Goal: Task Accomplishment & Management: Manage account settings

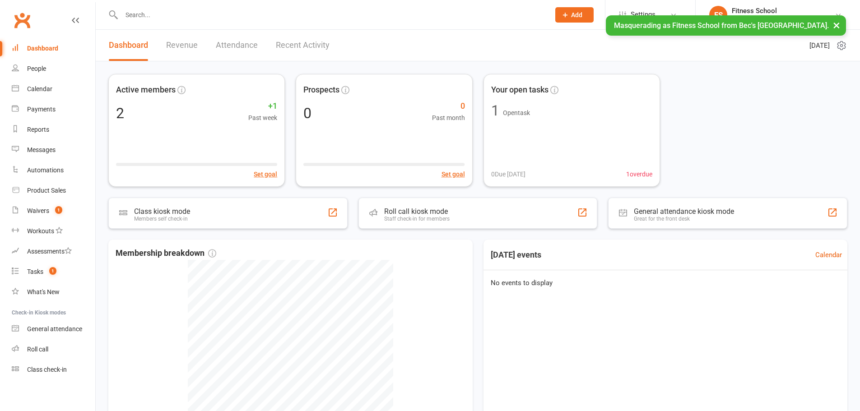
click at [835, 28] on button "×" at bounding box center [836, 24] width 16 height 19
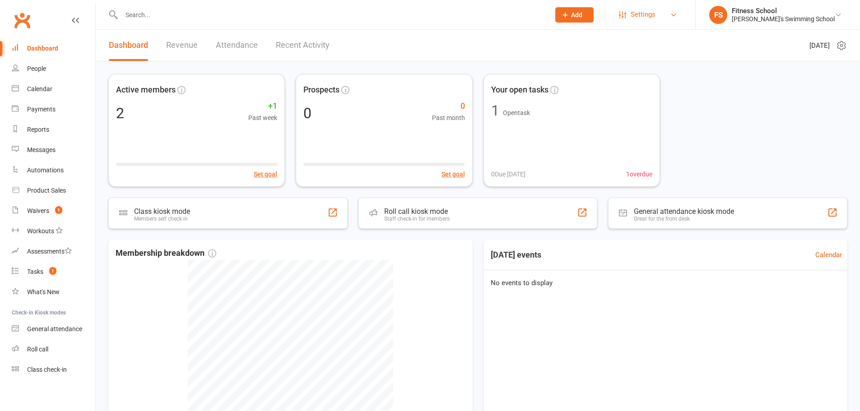
click at [681, 13] on link "Settings" at bounding box center [650, 15] width 63 height 20
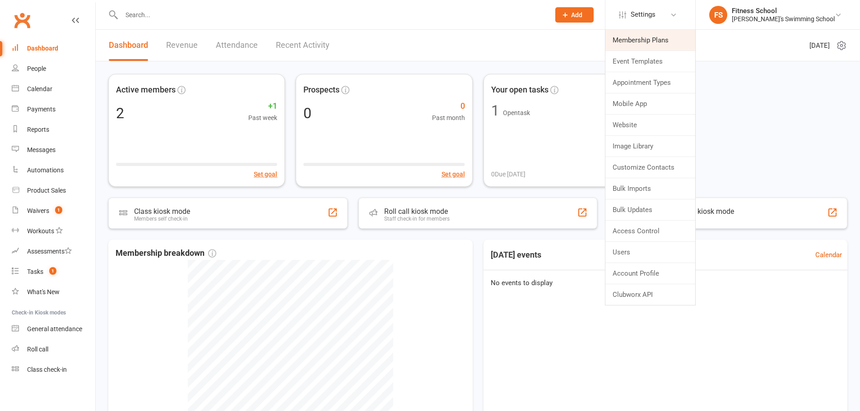
click at [684, 42] on link "Membership Plans" at bounding box center [650, 40] width 90 height 21
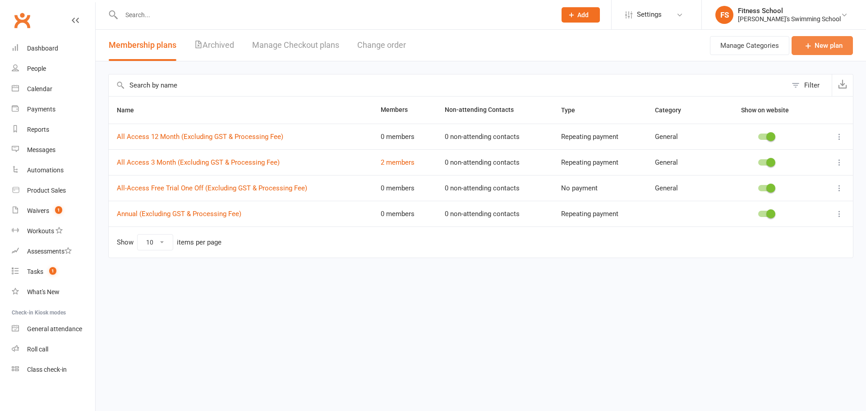
click at [845, 46] on link "New plan" at bounding box center [822, 45] width 61 height 19
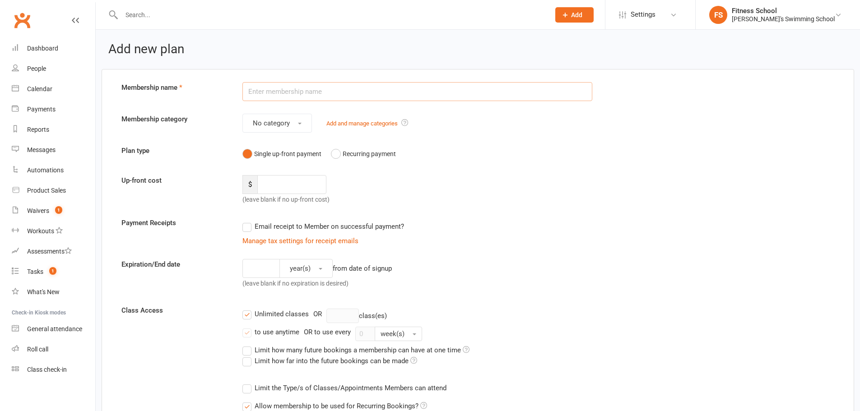
click at [364, 100] on input "text" at bounding box center [417, 91] width 350 height 19
type input "Test Plan 1"
click at [273, 117] on button "No category" at bounding box center [276, 123] width 69 height 19
click at [277, 164] on link "General" at bounding box center [287, 163] width 89 height 18
click at [284, 177] on input "number" at bounding box center [291, 184] width 69 height 19
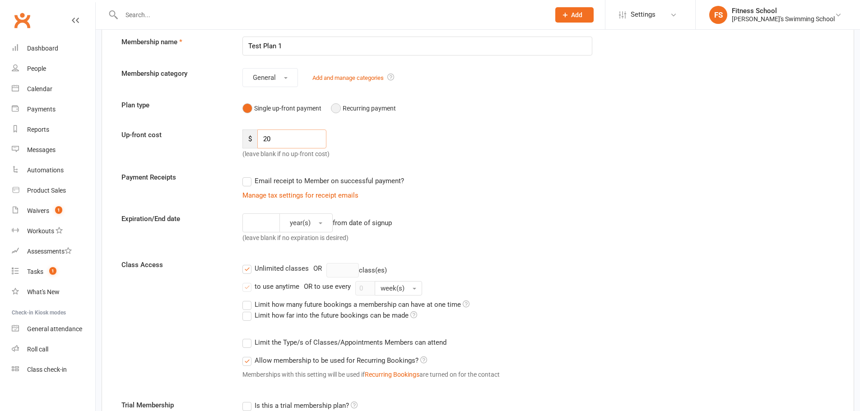
scroll to position [45, 0]
type input "20"
click at [372, 111] on button "Recurring payment" at bounding box center [363, 108] width 65 height 17
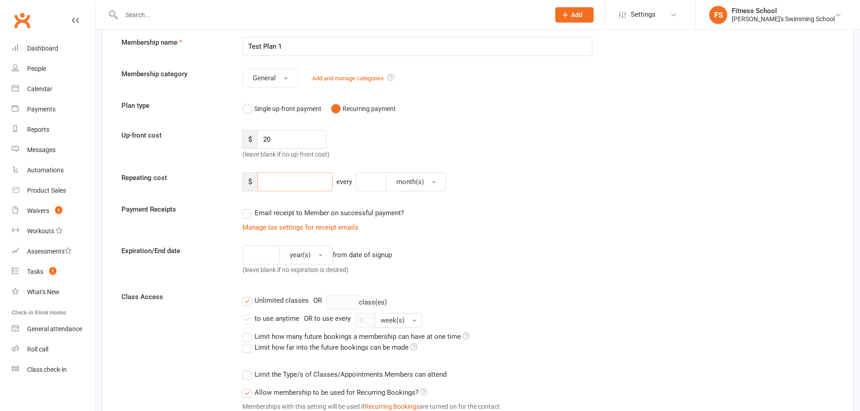
click at [302, 190] on input "number" at bounding box center [294, 181] width 75 height 19
type input "50"
drag, startPoint x: 340, startPoint y: 185, endPoint x: 358, endPoint y: 182, distance: 17.7
click at [345, 185] on div "every" at bounding box center [344, 181] width 23 height 19
click at [358, 182] on input "number" at bounding box center [371, 181] width 31 height 19
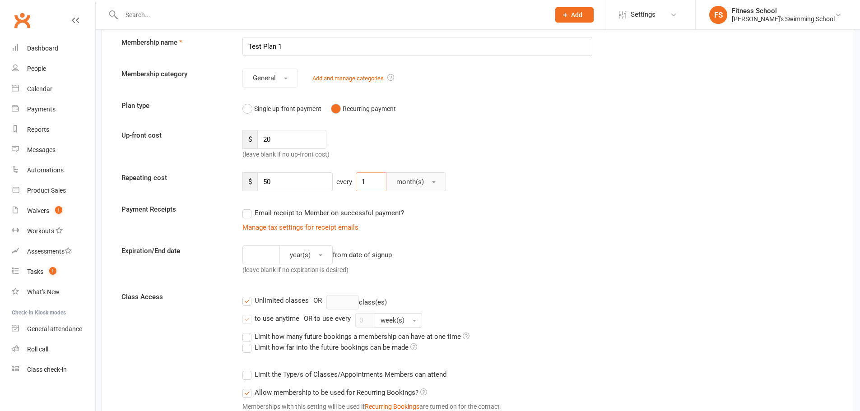
type input "1"
drag, startPoint x: 421, startPoint y: 182, endPoint x: 423, endPoint y: 190, distance: 7.4
click at [422, 186] on span "month(s)" at bounding box center [410, 182] width 28 height 8
click at [428, 216] on link "week(s)" at bounding box center [430, 222] width 89 height 18
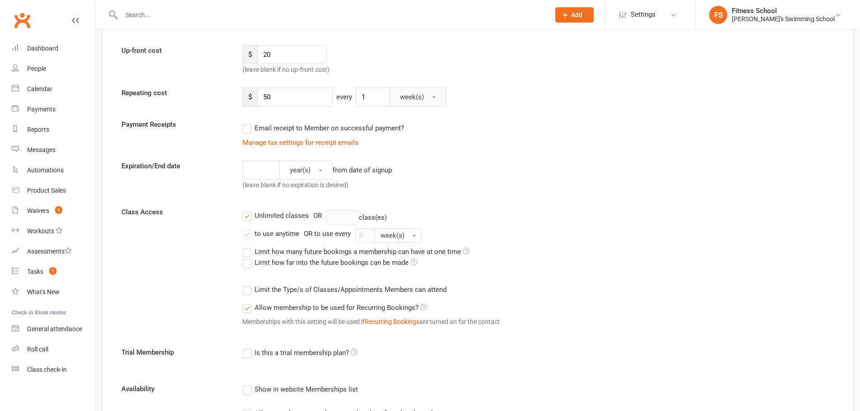
scroll to position [135, 0]
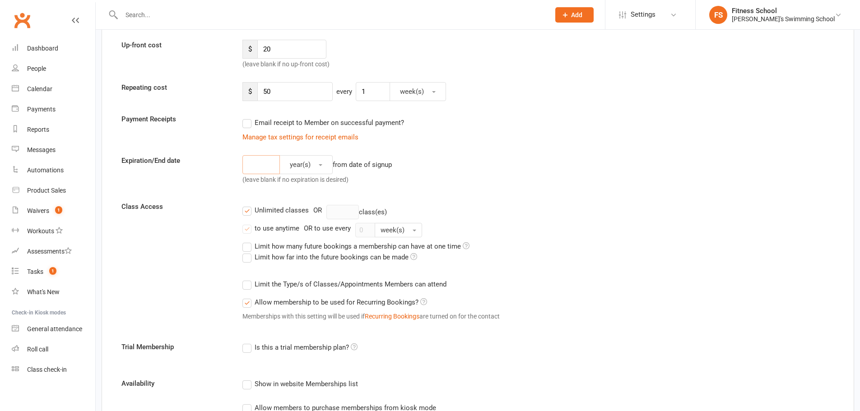
click at [253, 168] on input "number" at bounding box center [260, 164] width 37 height 19
type input "1"
click at [474, 176] on div "1 year(s) from date of signup (leave blank if no expiration is desired)" at bounding box center [417, 171] width 363 height 33
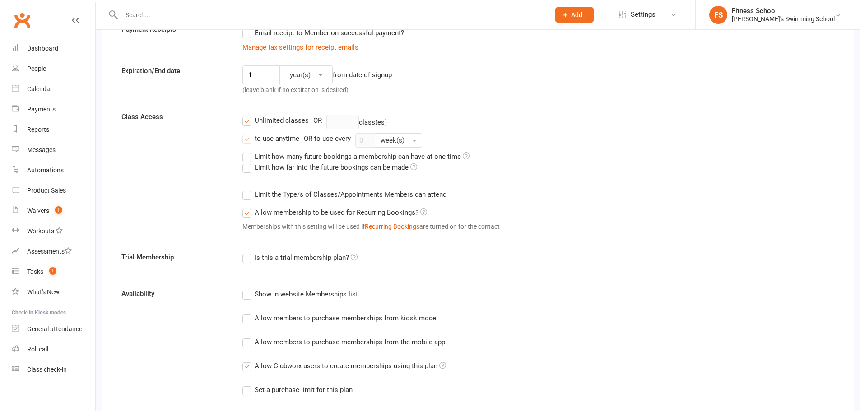
scroll to position [226, 0]
click at [248, 122] on label "Unlimited classes" at bounding box center [275, 120] width 66 height 11
click at [248, 115] on input "Unlimited classes" at bounding box center [245, 115] width 6 height 0
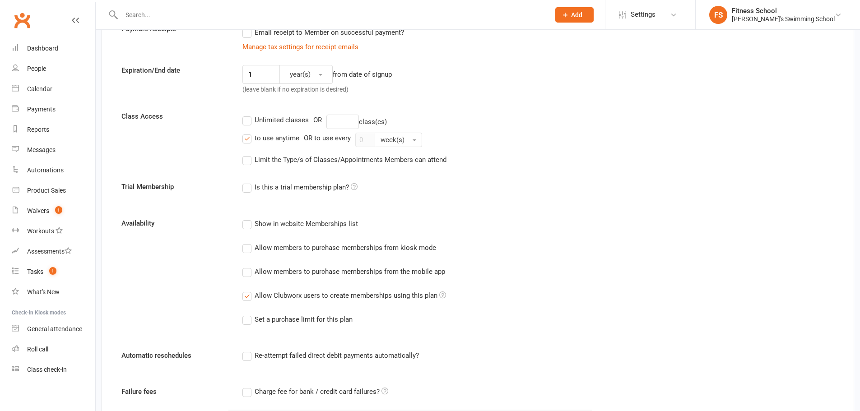
click at [248, 134] on label "to use anytime" at bounding box center [270, 138] width 57 height 11
click at [248, 133] on input "to use anytime" at bounding box center [245, 133] width 6 height 0
click at [352, 117] on input "number" at bounding box center [342, 122] width 32 height 14
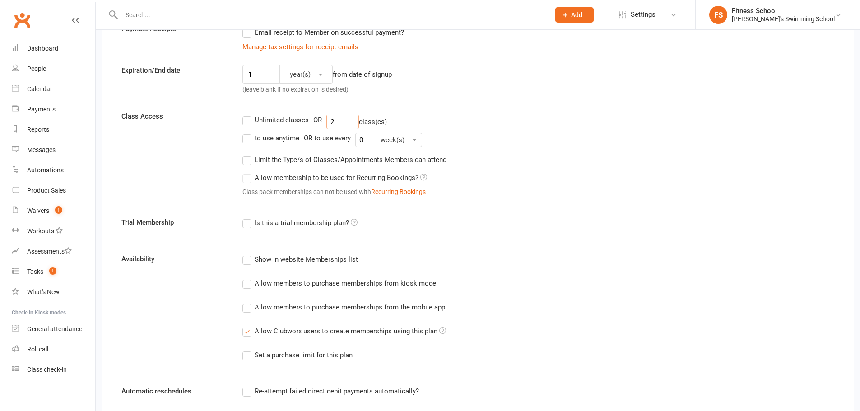
drag, startPoint x: 340, startPoint y: 120, endPoint x: 326, endPoint y: 121, distance: 14.5
click at [326, 121] on input "2" at bounding box center [342, 122] width 32 height 14
type input "3"
drag, startPoint x: 365, startPoint y: 139, endPoint x: 353, endPoint y: 140, distance: 11.8
click at [353, 140] on div "to use anytime OR to use every 0 week(s)" at bounding box center [538, 140] width 592 height 14
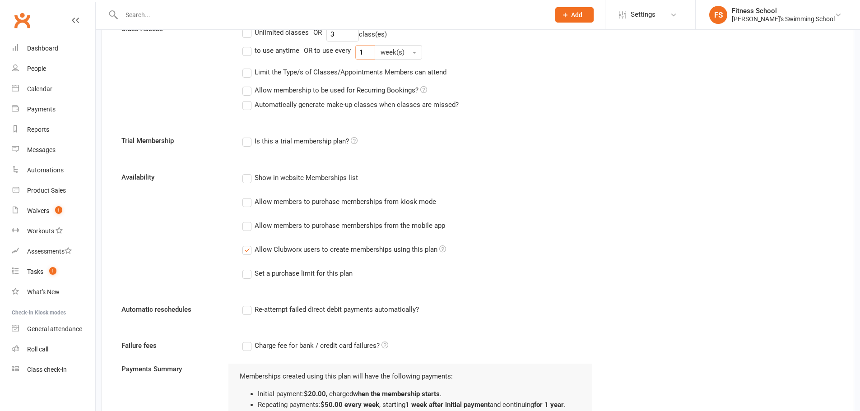
scroll to position [316, 0]
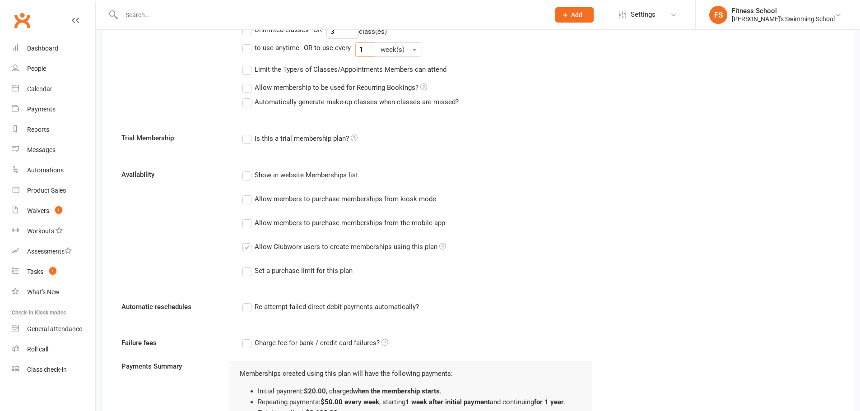
type input "1"
click at [251, 88] on label "Allow membership to be used for Recurring Bookings?" at bounding box center [334, 87] width 185 height 11
click at [248, 82] on input "Allow membership to be used for Recurring Bookings?" at bounding box center [245, 82] width 6 height 0
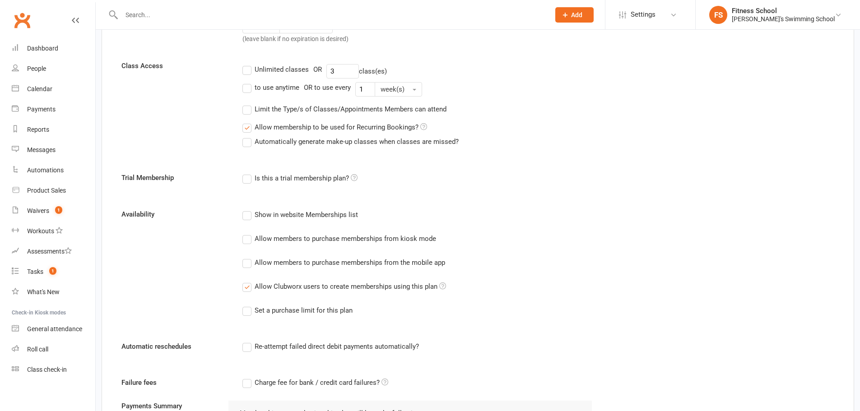
scroll to position [226, 0]
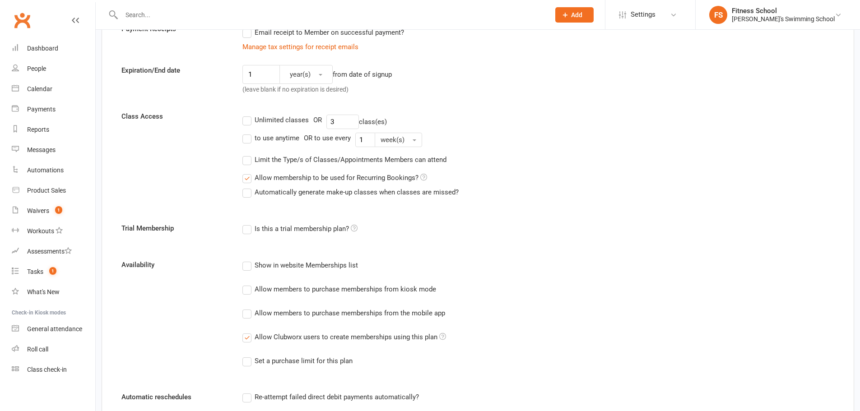
click at [244, 193] on label "Automatically generate make-up classes when classes are missed?" at bounding box center [350, 192] width 216 height 11
click at [244, 187] on input "Automatically generate make-up classes when classes are missed?" at bounding box center [245, 187] width 6 height 0
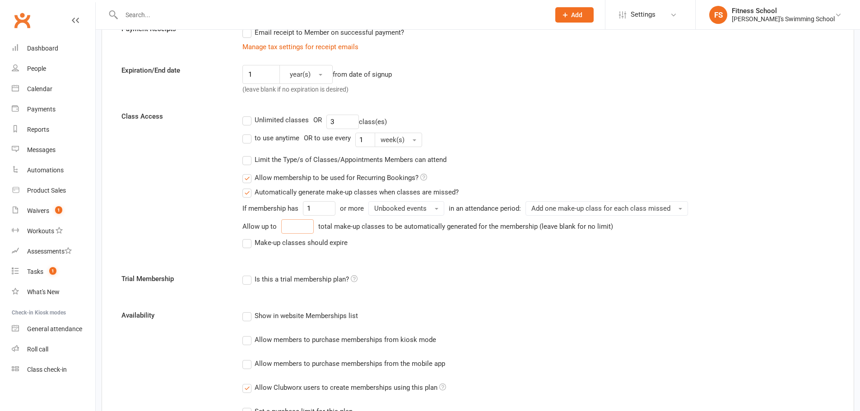
click at [304, 227] on input "number" at bounding box center [297, 226] width 32 height 14
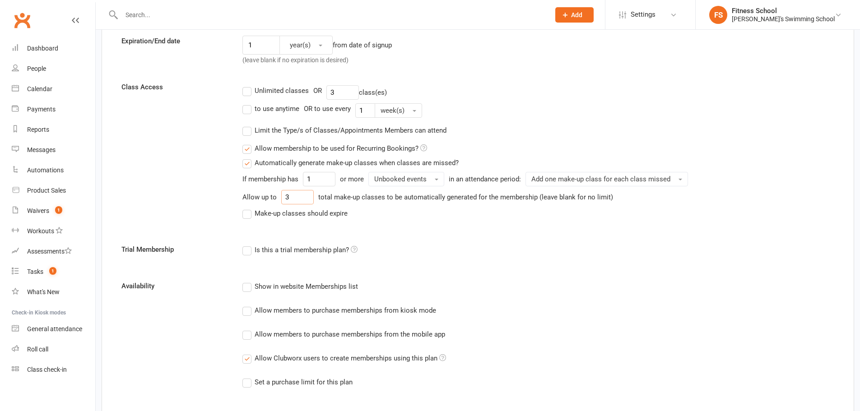
scroll to position [271, 0]
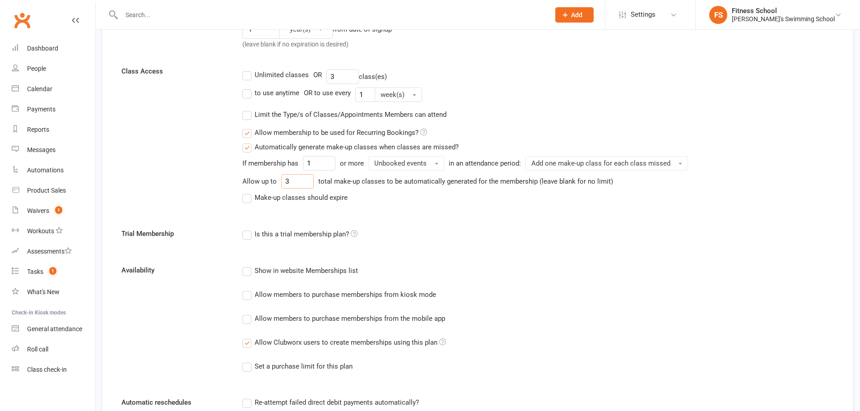
type input "3"
click at [248, 200] on label "Make-up classes should expire" at bounding box center [294, 197] width 105 height 11
click at [248, 192] on input "Make-up classes should expire" at bounding box center [245, 192] width 6 height 0
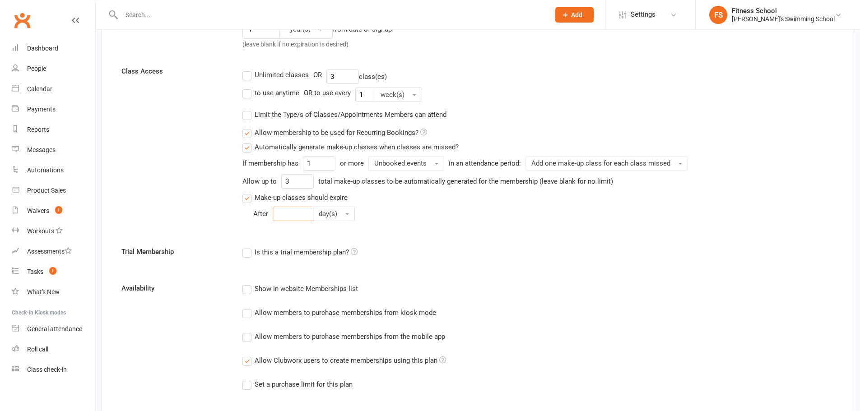
click at [289, 214] on input "number" at bounding box center [293, 214] width 41 height 14
type input "14"
click at [205, 217] on div "Class Access Unlimited classes OR 3 class(es) to use anytime OR to use every 1 …" at bounding box center [478, 150] width 726 height 168
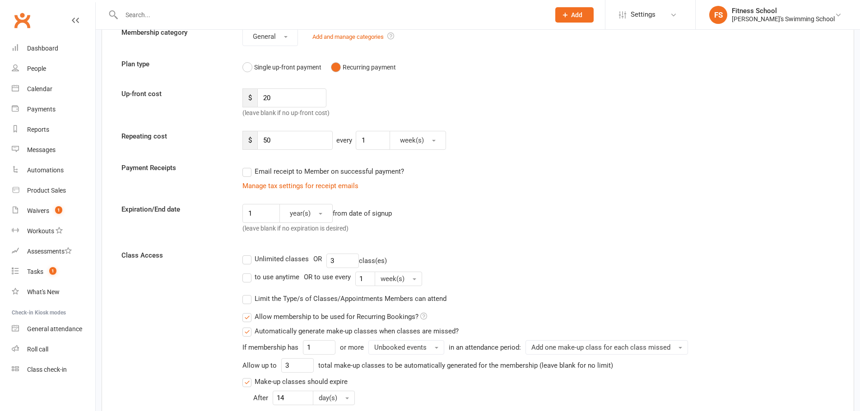
scroll to position [90, 0]
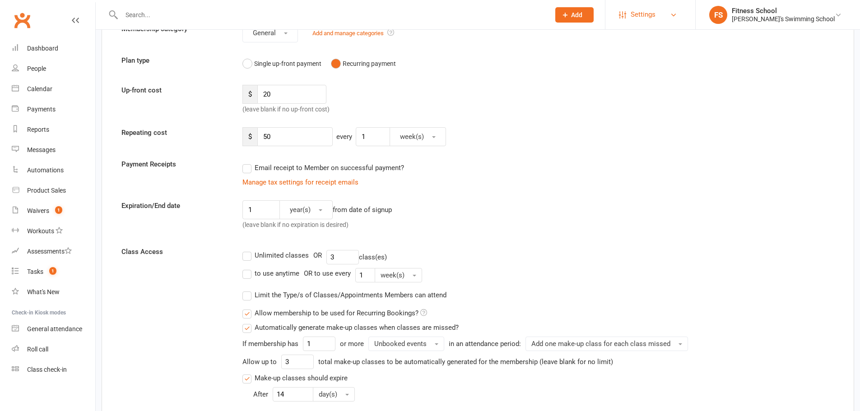
click at [655, 17] on span "Settings" at bounding box center [642, 15] width 25 height 20
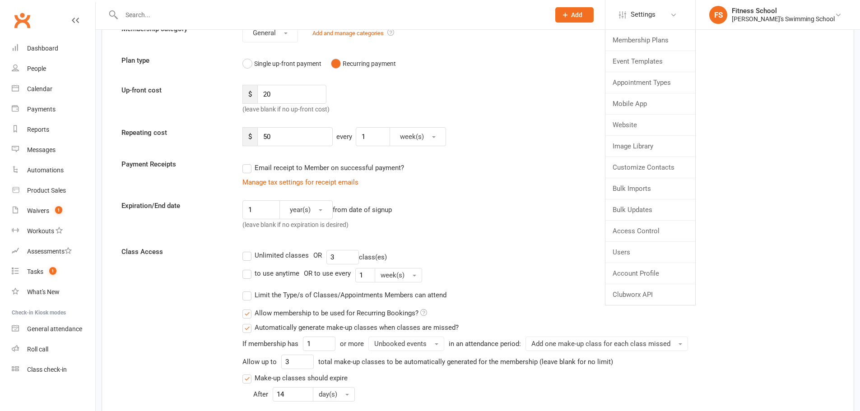
click at [660, 28] on li "Settings Membership Plans Event Templates Appointment Types Mobile App Website …" at bounding box center [650, 14] width 90 height 29
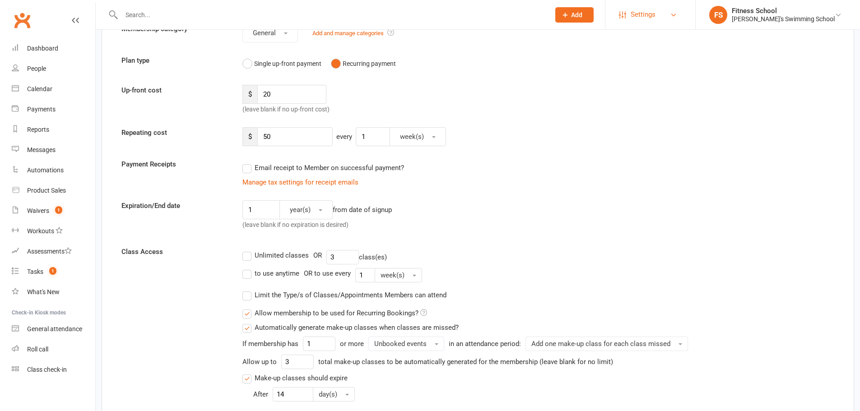
click at [655, 18] on span "Settings" at bounding box center [642, 15] width 25 height 20
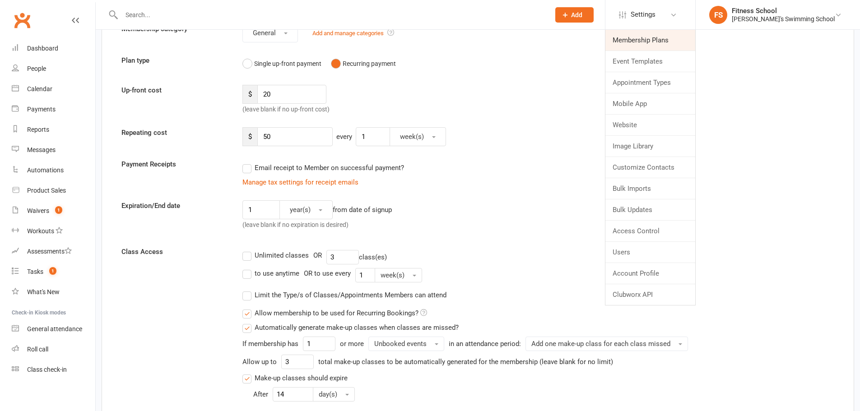
click at [684, 47] on link "Membership Plans" at bounding box center [650, 40] width 90 height 21
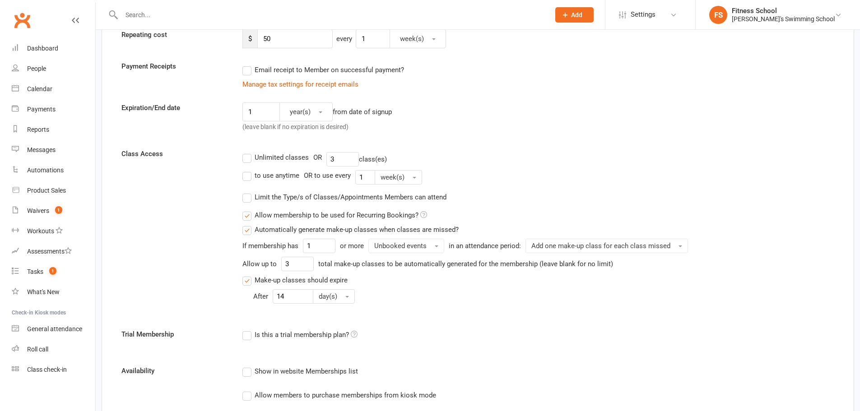
scroll to position [271, 0]
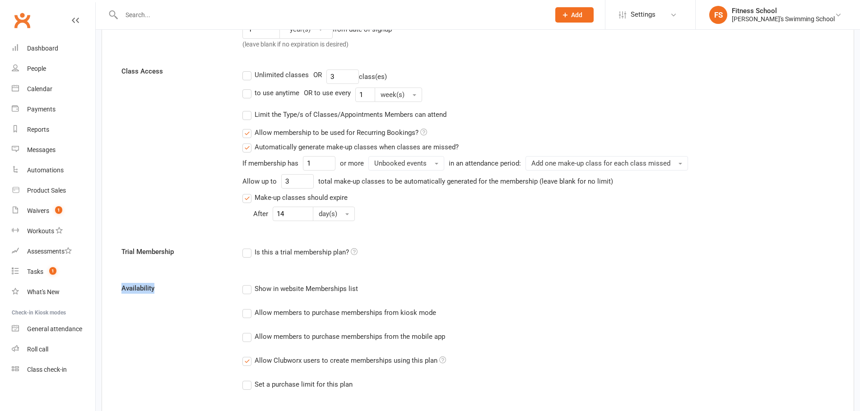
copy label "Availability"
drag, startPoint x: 156, startPoint y: 288, endPoint x: 114, endPoint y: 287, distance: 42.0
click at [114, 287] on div "Membership name Test Plan 1 Membership category General Add and manage categori…" at bounding box center [478, 198] width 752 height 801
drag, startPoint x: 418, startPoint y: 337, endPoint x: 269, endPoint y: 339, distance: 148.5
click at [269, 339] on div "Allow members to purchase memberships from the mobile app" at bounding box center [417, 336] width 350 height 11
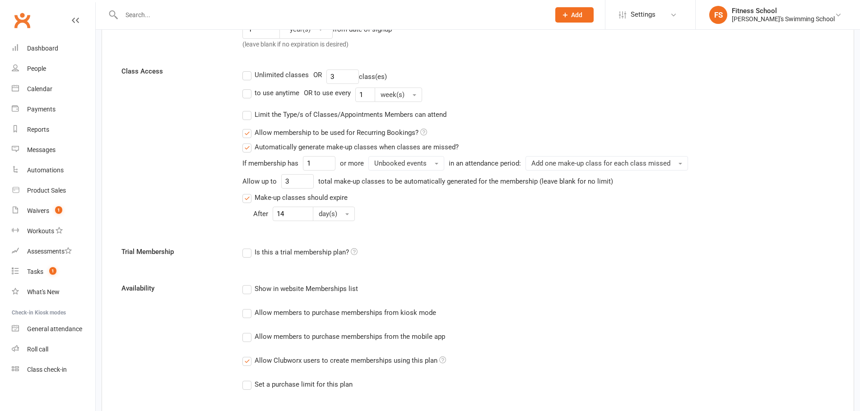
click at [370, 336] on div "Allow members to purchase memberships from the mobile app" at bounding box center [349, 335] width 190 height 9
click at [248, 331] on input "Allow members to purchase memberships from the mobile app" at bounding box center [245, 331] width 6 height 0
click at [370, 336] on div "Allow members to purchase memberships from the mobile app" at bounding box center [349, 335] width 190 height 9
click at [248, 331] on input "Allow members to purchase memberships from the mobile app" at bounding box center [245, 331] width 6 height 0
click at [370, 336] on div "Allow members to purchase memberships from the mobile app" at bounding box center [349, 335] width 190 height 9
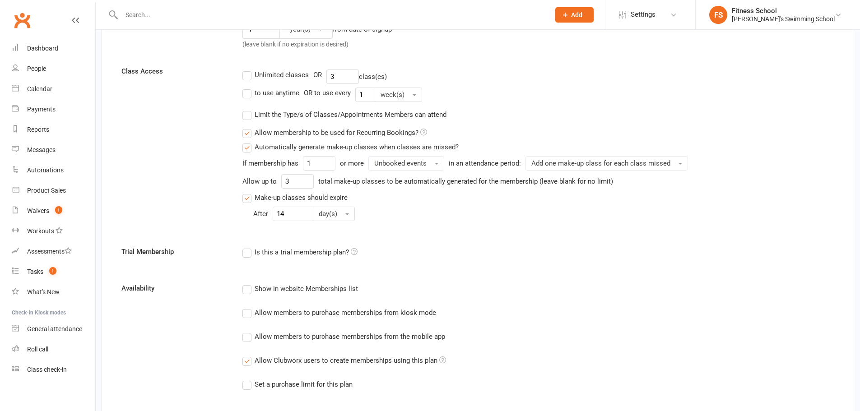
click at [248, 331] on input "Allow members to purchase memberships from the mobile app" at bounding box center [245, 331] width 6 height 0
click at [370, 336] on div "Allow members to purchase memberships from the mobile app" at bounding box center [349, 335] width 190 height 9
click at [248, 331] on input "Allow members to purchase memberships from the mobile app" at bounding box center [245, 331] width 6 height 0
click at [370, 336] on div "Allow members to purchase memberships from the mobile app" at bounding box center [349, 335] width 190 height 9
click at [248, 331] on input "Allow members to purchase memberships from the mobile app" at bounding box center [245, 331] width 6 height 0
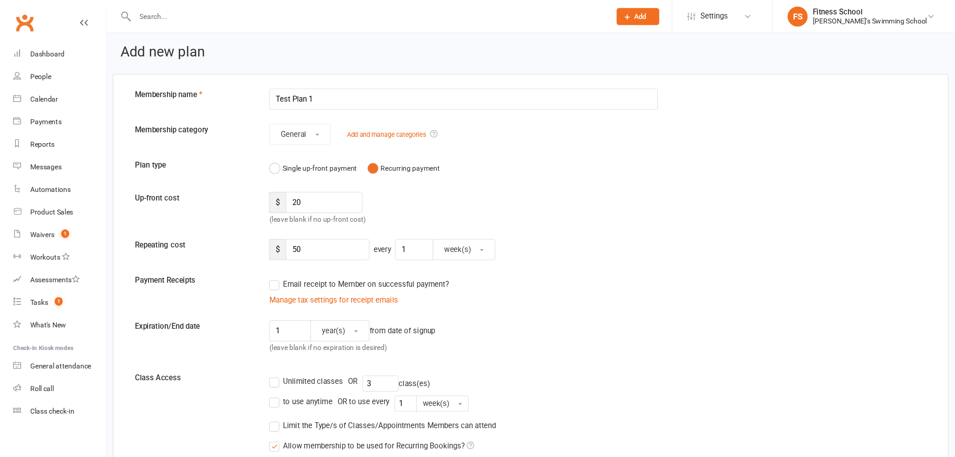
scroll to position [0, 0]
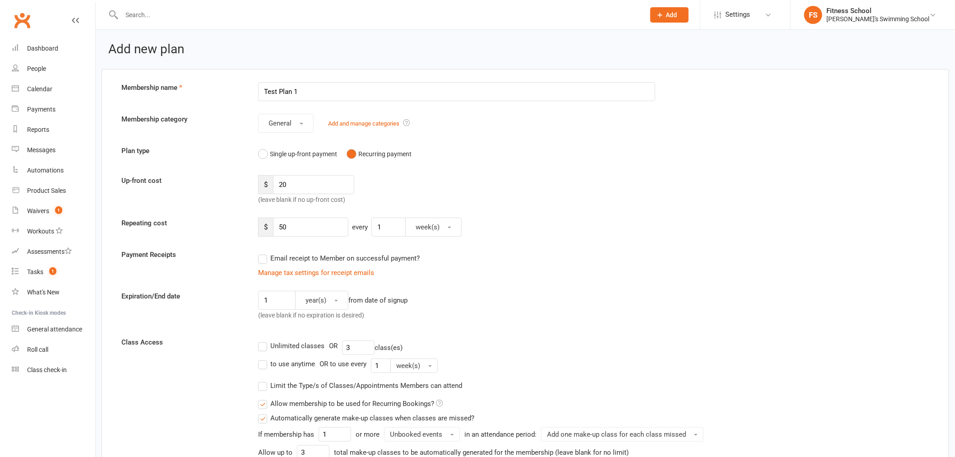
click at [520, 256] on div "Email receipt to Member on successful payment?" at bounding box center [453, 258] width 404 height 18
click at [425, 87] on input "Test Plan 1" at bounding box center [456, 91] width 397 height 19
click at [597, 167] on form "Membership name Test Plan 1 Membership category General Add and manage categori…" at bounding box center [525, 463] width 821 height 763
click at [441, 91] on input "Test Plan 1" at bounding box center [456, 91] width 397 height 19
click at [539, 329] on form "Membership name Test Plan 1 Membership category General Add and manage categori…" at bounding box center [525, 463] width 821 height 763
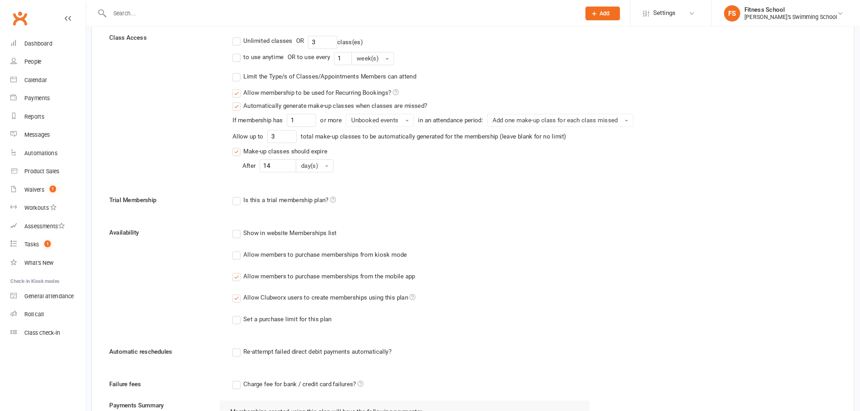
scroll to position [301, 0]
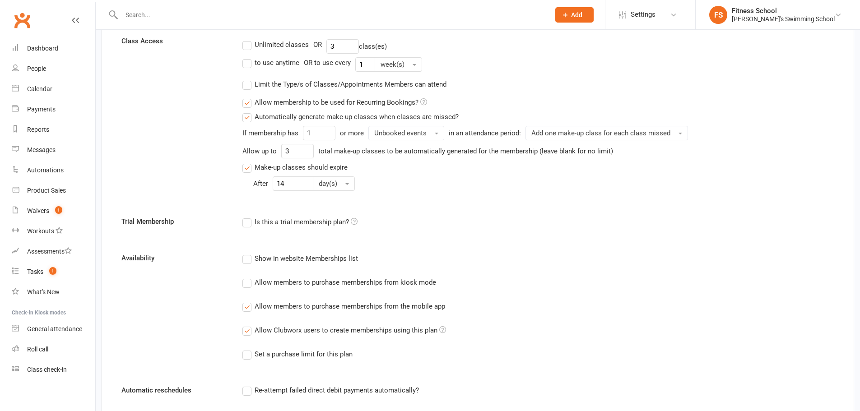
click at [146, 368] on div "Availability Show in website Memberships list Allow members to purchase members…" at bounding box center [478, 313] width 726 height 120
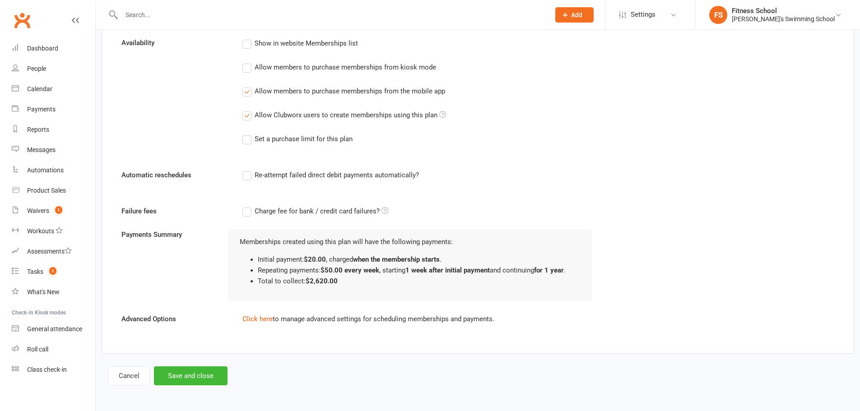
click at [183, 375] on button "Save and close" at bounding box center [191, 375] width 74 height 19
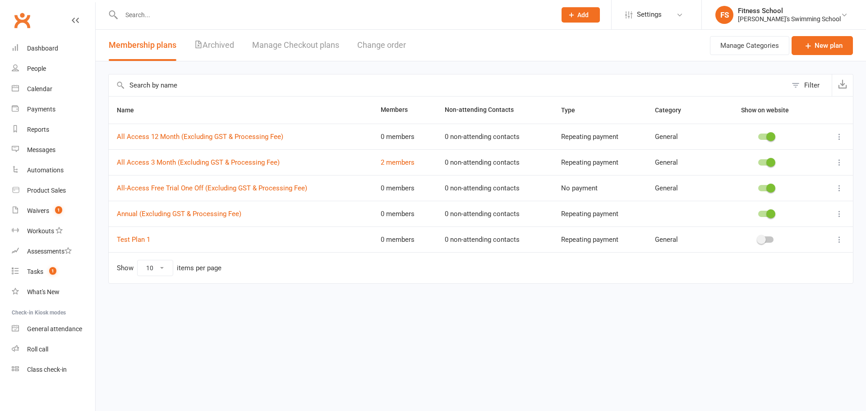
click at [116, 106] on th "Name" at bounding box center [241, 110] width 264 height 27
click at [122, 109] on span "Name" at bounding box center [130, 109] width 27 height 7
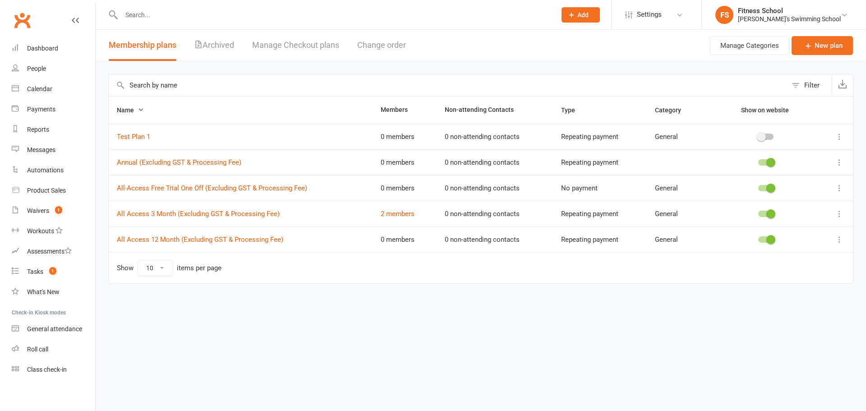
click at [460, 322] on html "Prospect Member Non-attending contact Class / event Appointment Task Membership…" at bounding box center [433, 161] width 866 height 322
click at [207, 322] on html "Prospect Member Non-attending contact Class / event Appointment Task Membership…" at bounding box center [433, 161] width 866 height 322
click at [734, 16] on div "FS" at bounding box center [725, 15] width 18 height 18
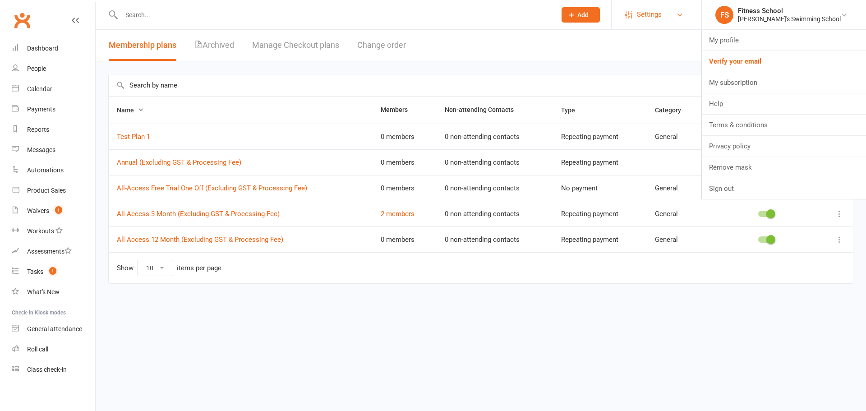
click at [662, 15] on span "Settings" at bounding box center [649, 15] width 25 height 20
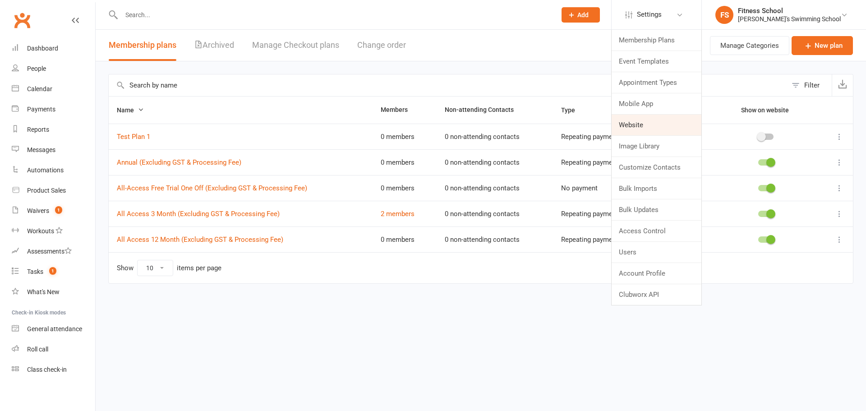
click at [680, 130] on link "Website" at bounding box center [657, 125] width 90 height 21
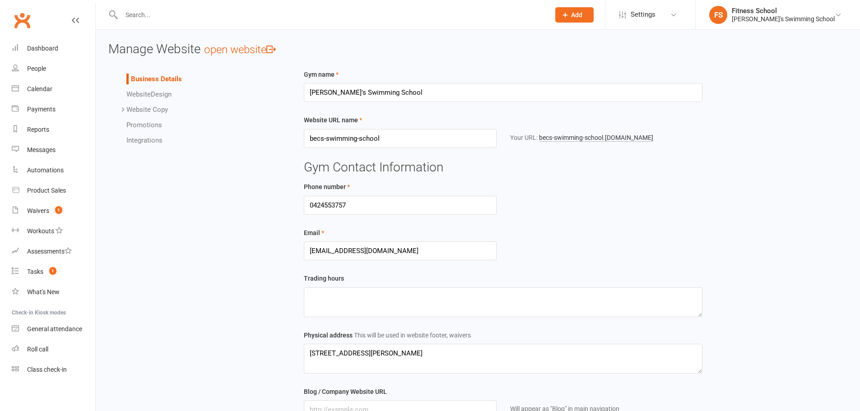
click at [150, 89] on li "Website Design" at bounding box center [204, 94] width 157 height 11
click at [150, 95] on span "Website" at bounding box center [138, 94] width 24 height 8
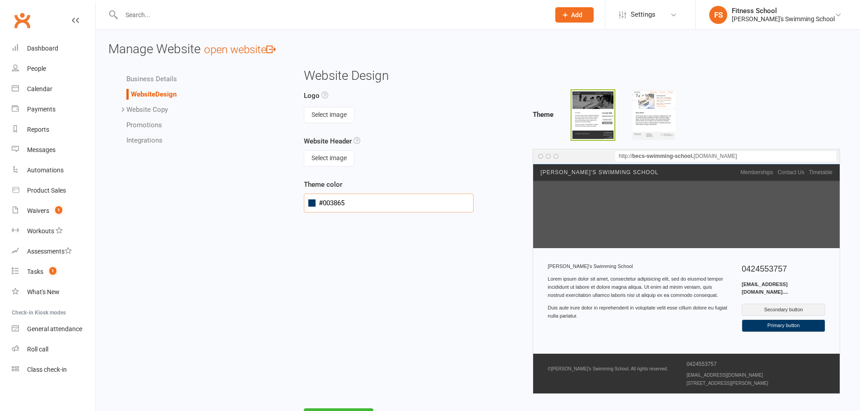
click at [364, 195] on input "#003865" at bounding box center [389, 203] width 170 height 19
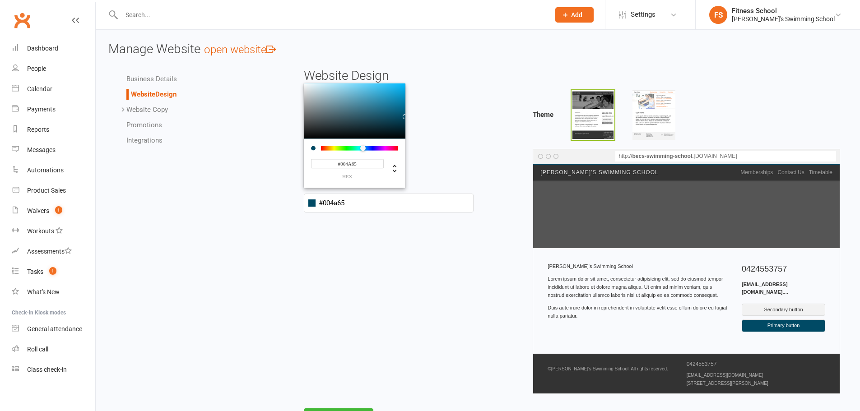
type input "#004a65"
type input "#004A65"
type input "#005165"
type input "#005865"
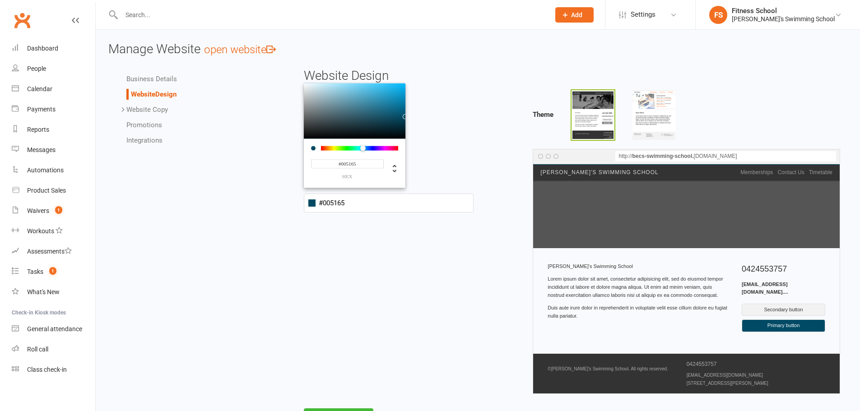
type input "#005865"
type input "#005b65"
type input "#005B65"
type input "#005f65"
type input "#005F65"
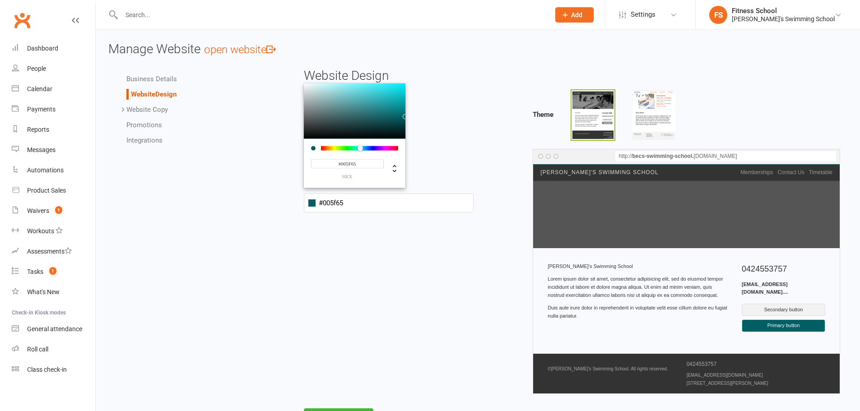
type input "#006265"
type input "#006564"
type input "#006561"
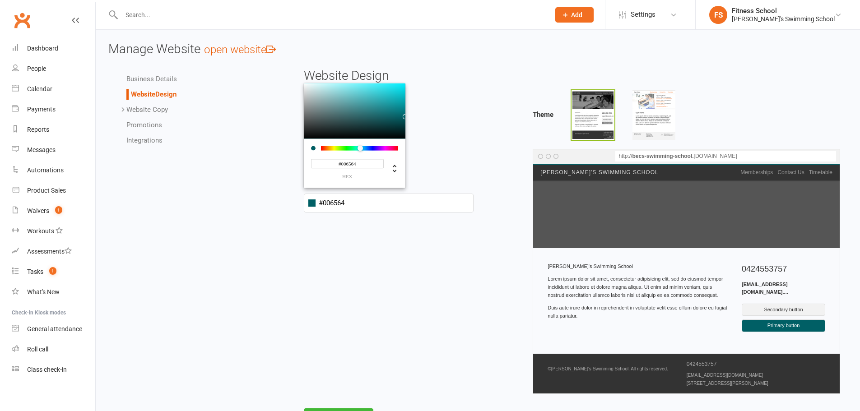
type input "#006561"
type input "#00655d"
type input "#00655D"
drag, startPoint x: 363, startPoint y: 148, endPoint x: 358, endPoint y: 148, distance: 4.5
click at [358, 148] on div at bounding box center [358, 148] width 5 height 5
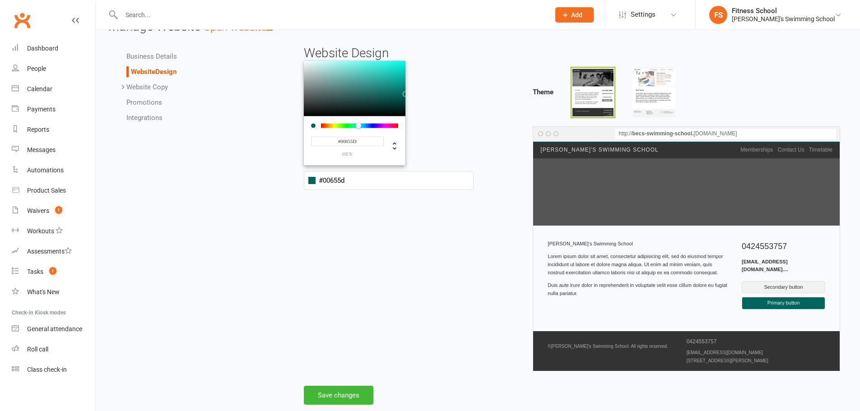
scroll to position [42, 0]
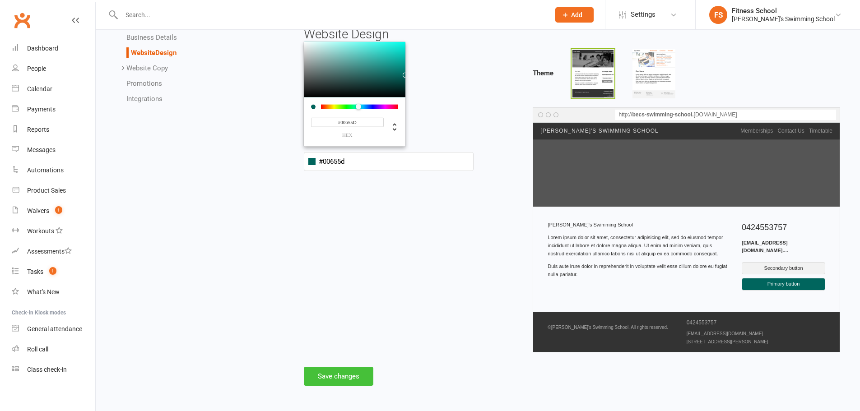
click at [357, 383] on button "Save changes" at bounding box center [338, 376] width 69 height 19
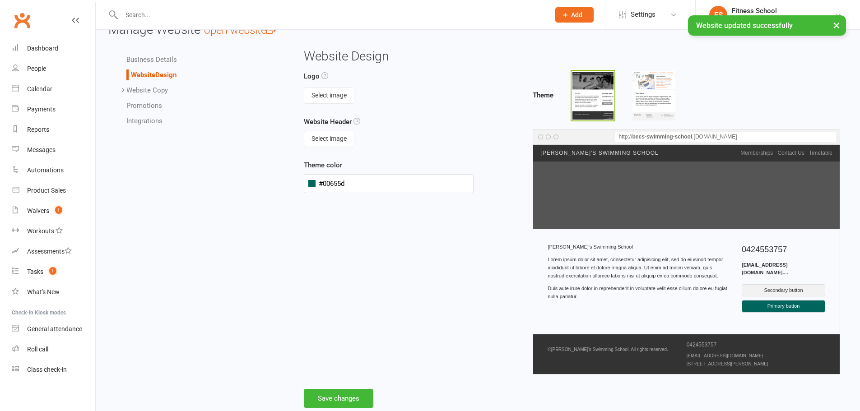
scroll to position [0, 0]
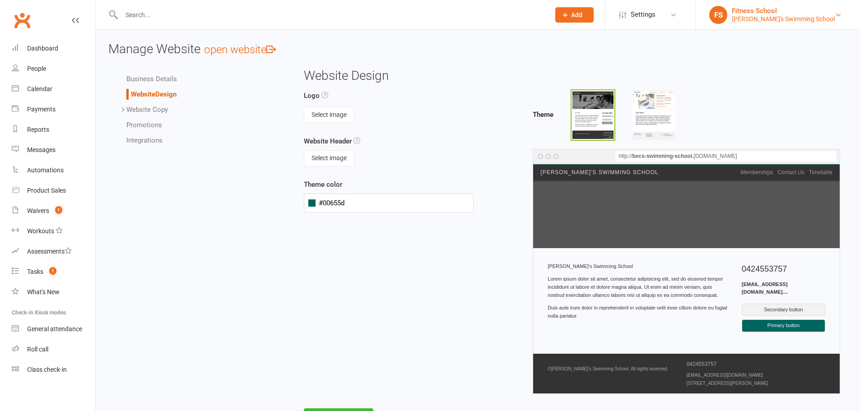
click at [777, 19] on div "[PERSON_NAME]'s Swimming School" at bounding box center [782, 19] width 103 height 8
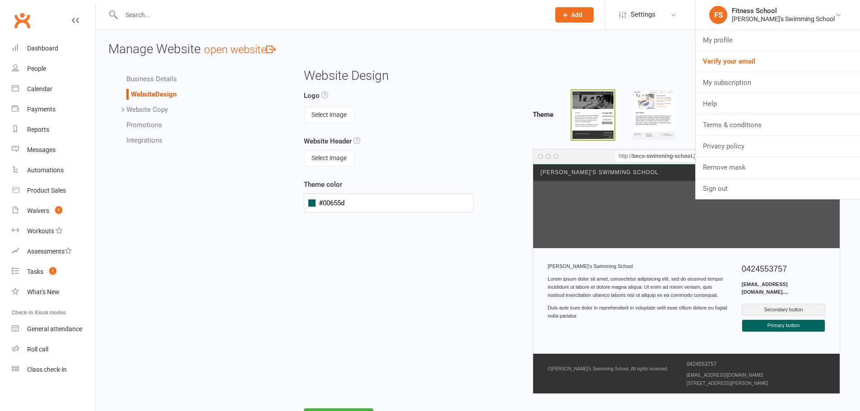
click at [484, 71] on h3 "Website Design" at bounding box center [572, 76] width 536 height 14
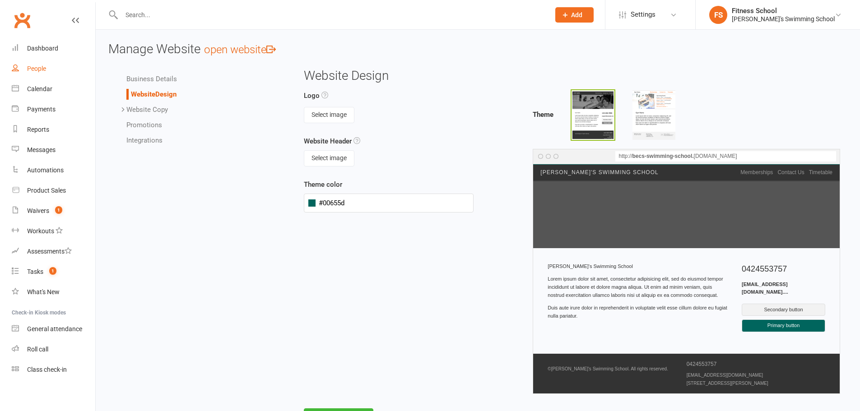
click at [32, 70] on div "People" at bounding box center [36, 68] width 19 height 7
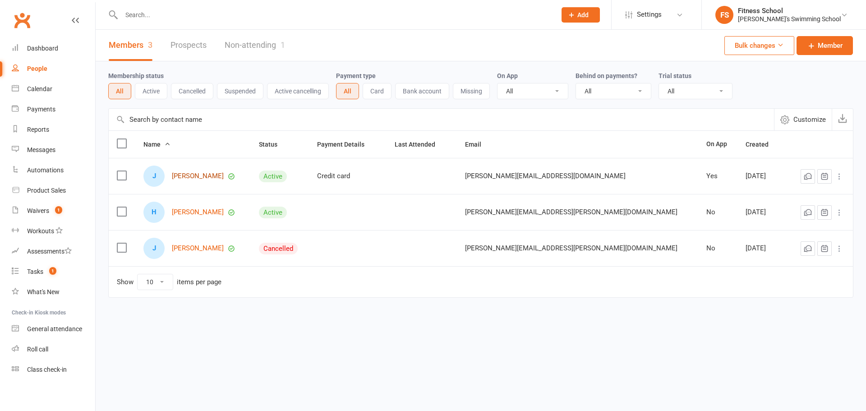
click at [189, 175] on link "John Smith" at bounding box center [198, 176] width 52 height 8
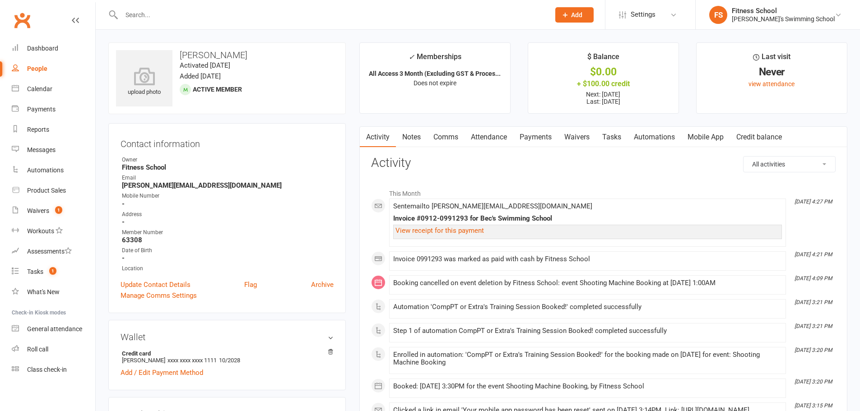
click at [703, 138] on link "Mobile App" at bounding box center [705, 137] width 49 height 21
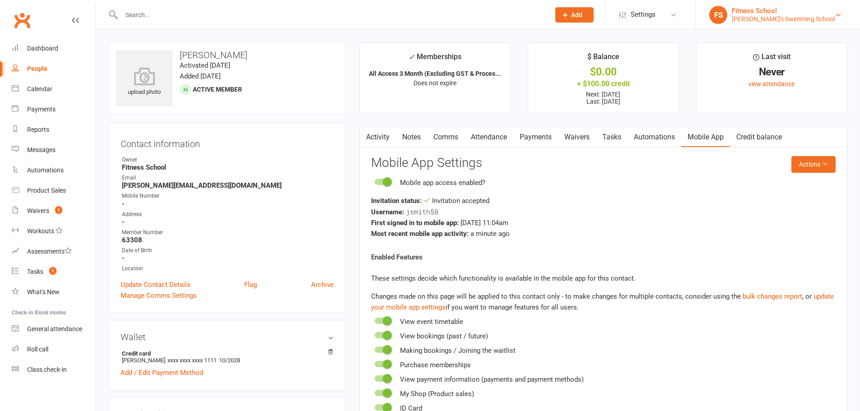
click at [777, 23] on div "[PERSON_NAME]'s Swimming School" at bounding box center [782, 19] width 103 height 8
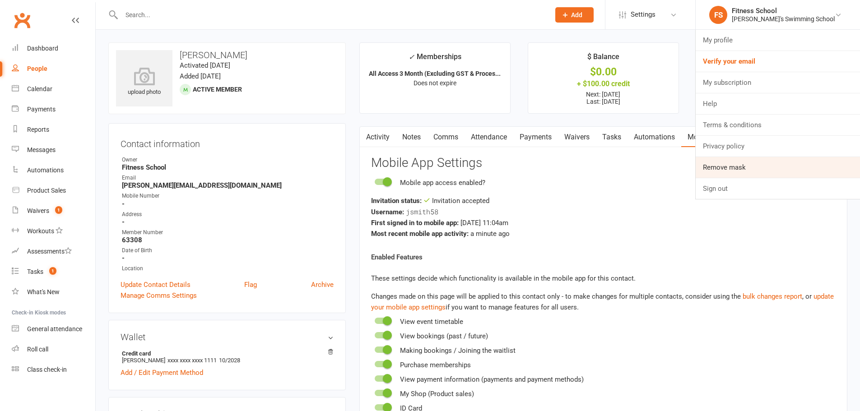
click at [766, 171] on link "Remove mask" at bounding box center [777, 167] width 164 height 21
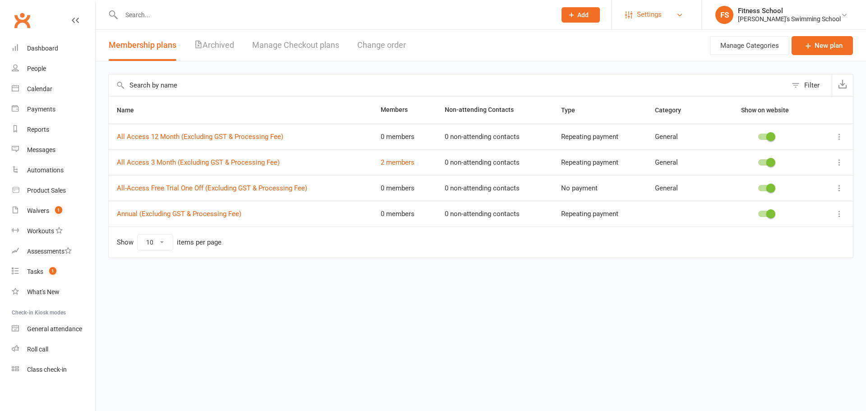
click at [662, 11] on span "Settings" at bounding box center [649, 15] width 25 height 20
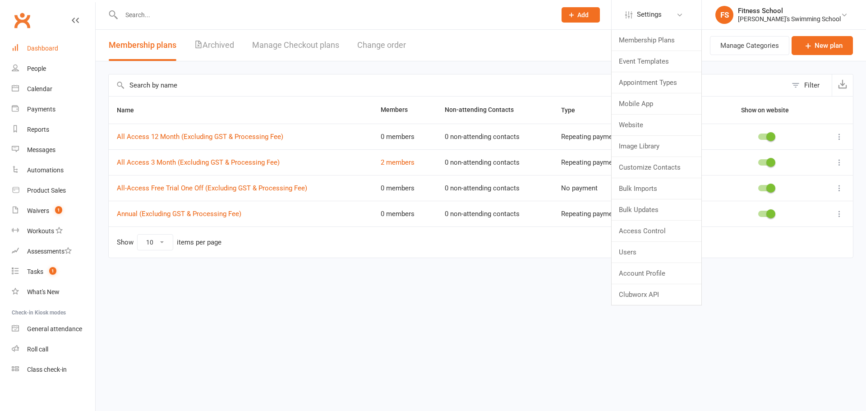
click at [46, 51] on div "Dashboard" at bounding box center [42, 48] width 31 height 7
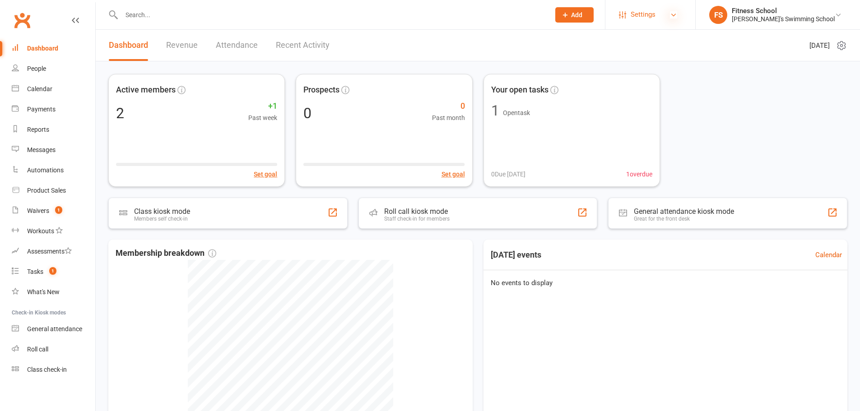
click at [677, 14] on icon at bounding box center [673, 14] width 7 height 7
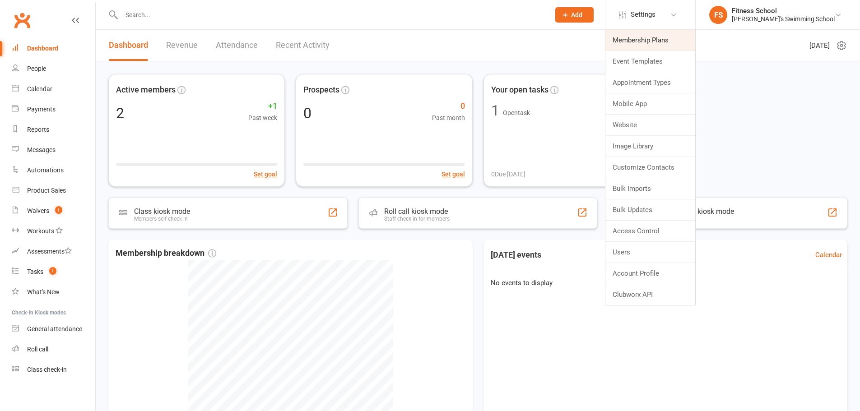
click at [665, 41] on link "Membership Plans" at bounding box center [650, 40] width 90 height 21
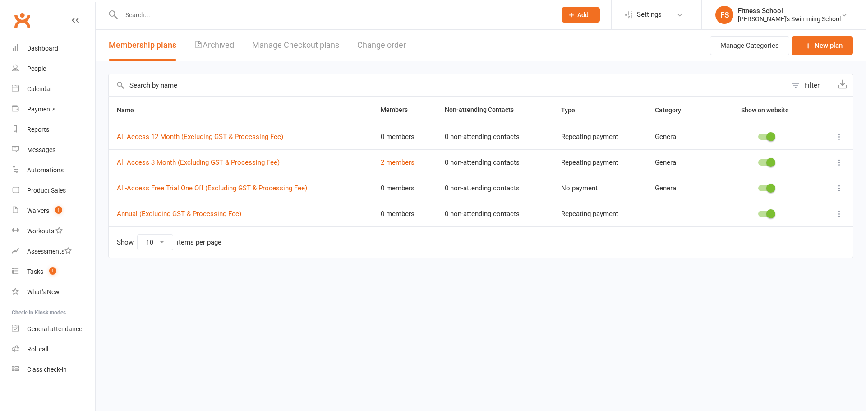
click at [602, 279] on div "Filter Name Members Non-attending Contacts Type Category Show on website All Ac…" at bounding box center [481, 172] width 771 height 222
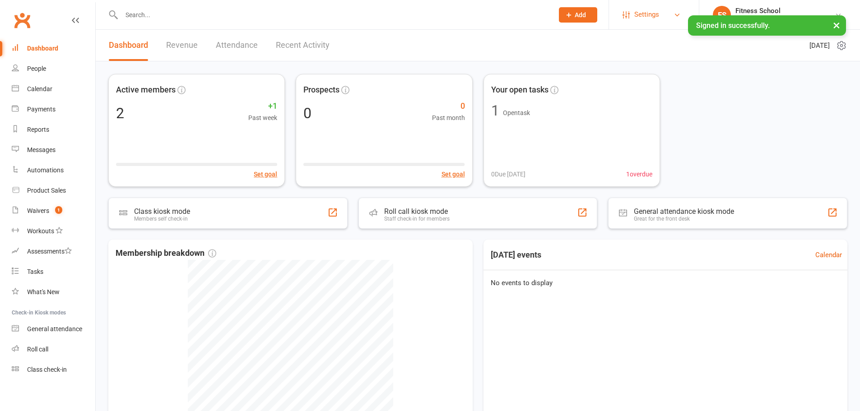
click at [659, 9] on span "Settings" at bounding box center [646, 15] width 25 height 20
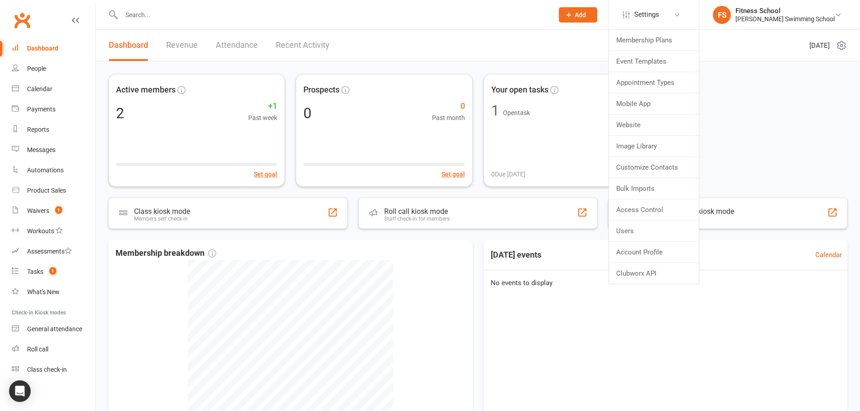
click at [663, 135] on li "Website" at bounding box center [654, 125] width 90 height 21
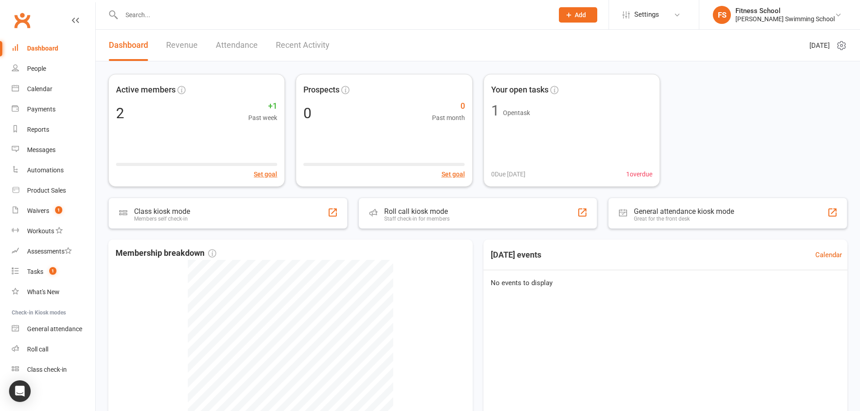
click at [663, 123] on div "Active members 2 +1 Past week Set goal Prospects 0 0 Past month Set goal Your o…" at bounding box center [477, 130] width 739 height 113
click at [659, 13] on span "Settings" at bounding box center [646, 15] width 25 height 20
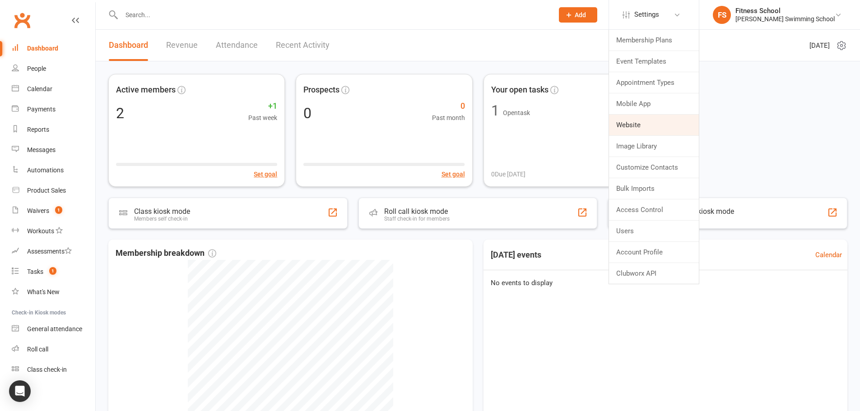
click at [669, 126] on link "Website" at bounding box center [654, 125] width 90 height 21
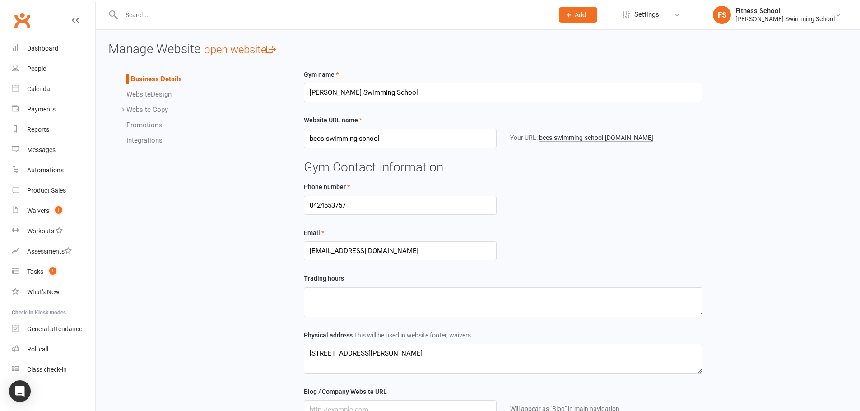
click at [148, 109] on link "Website Copy" at bounding box center [147, 110] width 42 height 8
click at [154, 91] on link "Website Design" at bounding box center [148, 94] width 45 height 8
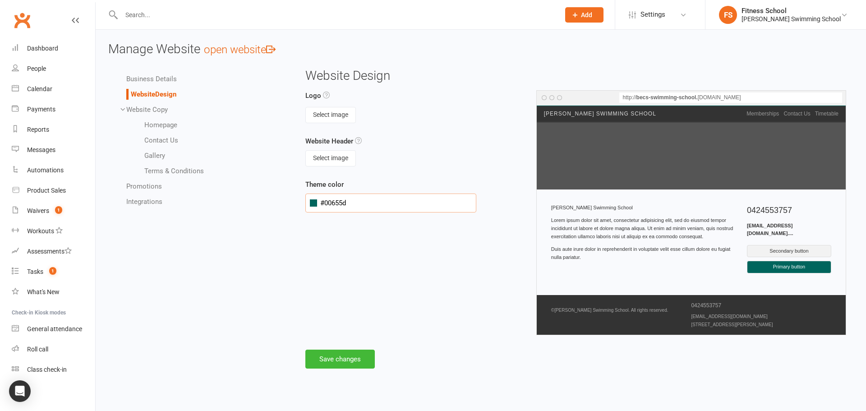
click at [342, 203] on input "#00655d" at bounding box center [390, 203] width 171 height 19
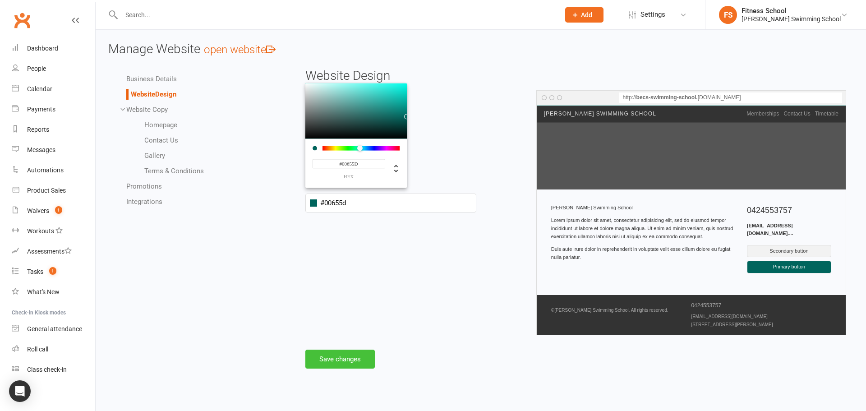
click at [347, 353] on button "Save changes" at bounding box center [339, 359] width 69 height 19
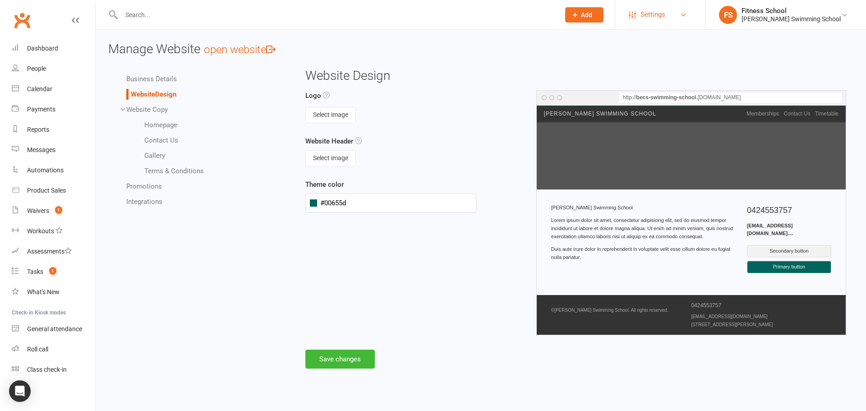
click at [666, 11] on span "Settings" at bounding box center [653, 15] width 25 height 20
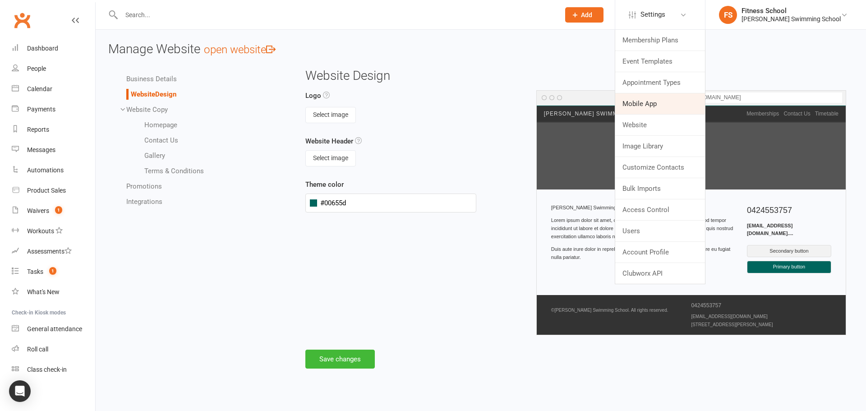
click at [677, 102] on link "Mobile App" at bounding box center [660, 103] width 90 height 21
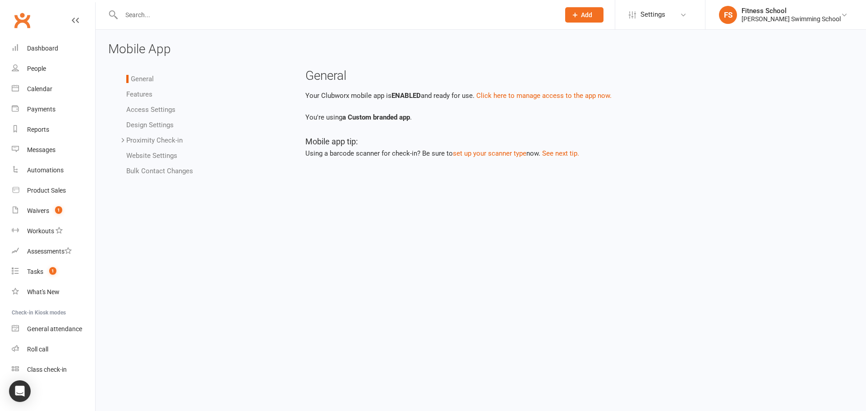
click at [137, 105] on li "Access Settings" at bounding box center [205, 109] width 158 height 11
click at [139, 106] on link "Access Settings" at bounding box center [150, 110] width 49 height 8
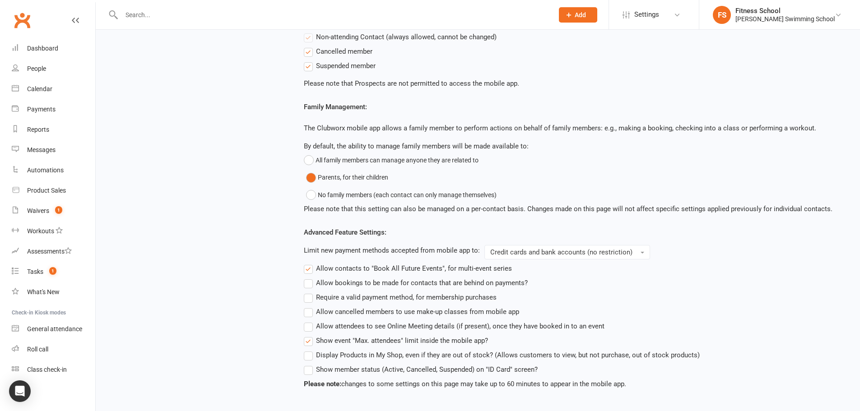
scroll to position [197, 0]
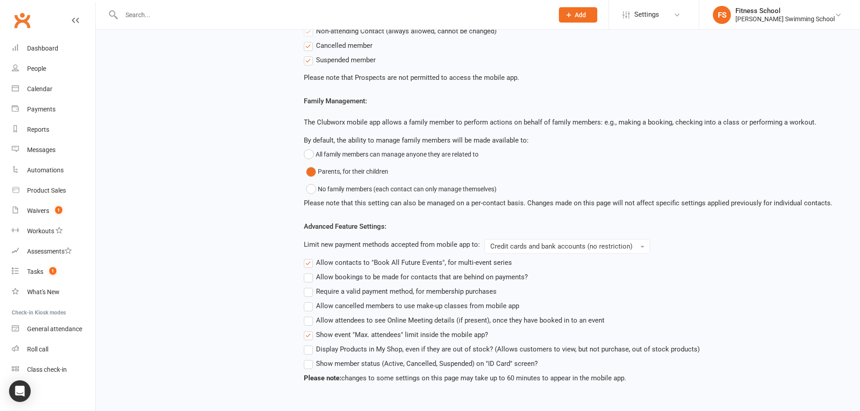
click at [303, 294] on main "Access Settings The settings on this page decide who can use your Clubworx mobi…" at bounding box center [571, 128] width 551 height 512
click at [307, 295] on label "Require a valid payment method, for membership purchases" at bounding box center [400, 291] width 193 height 11
click at [307, 286] on input "Require a valid payment method, for membership purchases" at bounding box center [307, 286] width 6 height 0
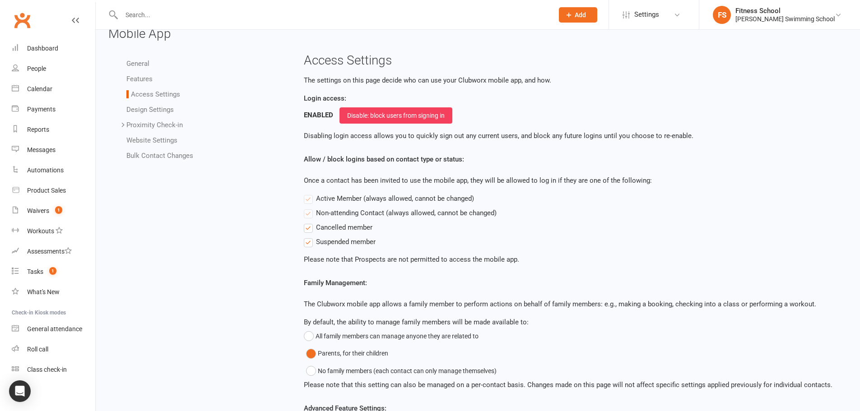
scroll to position [0, 0]
